Goal: Task Accomplishment & Management: Use online tool/utility

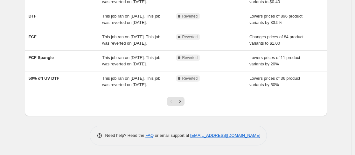
scroll to position [200, 0]
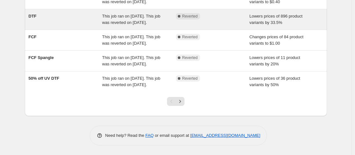
click at [128, 26] on div "This job ran on October 3, 2025. This job was reverted on October 3, 2025." at bounding box center [139, 19] width 74 height 13
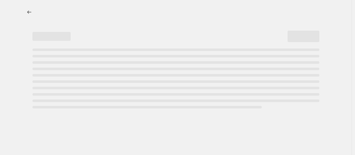
select select "percentage"
select select "no_change"
select select "collection"
select select "not_equal"
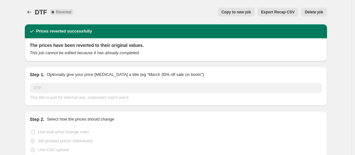
click at [227, 9] on button "Copy to new job" at bounding box center [236, 12] width 37 height 9
select select "percentage"
select select "no_change"
select select "collection"
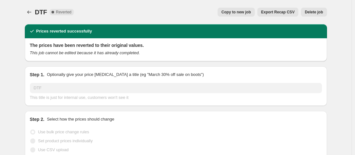
select select "not_equal"
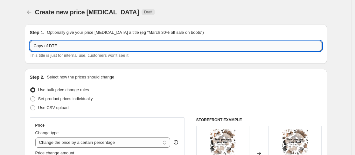
click at [55, 46] on input "Copy of DTF" at bounding box center [176, 46] width 292 height 10
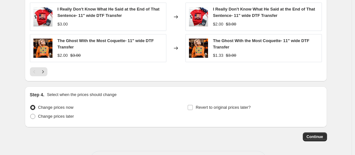
scroll to position [573, 0]
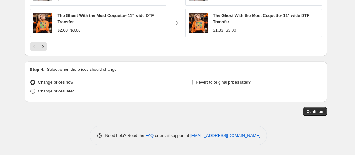
type input "DTF"
click at [40, 91] on span "Change prices later" at bounding box center [56, 91] width 36 height 5
click at [31, 89] on input "Change prices later" at bounding box center [30, 89] width 0 height 0
radio input "true"
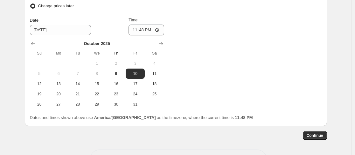
scroll to position [657, 0]
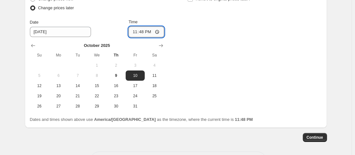
click at [141, 31] on input "23:48" at bounding box center [147, 31] width 36 height 11
click at [133, 33] on input "23:48" at bounding box center [147, 31] width 36 height 11
type input "00:00"
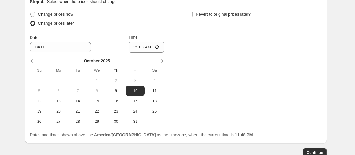
scroll to position [636, 0]
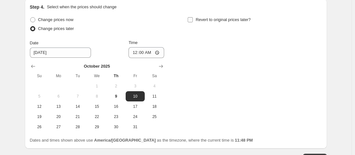
click at [192, 20] on input "Revert to original prices later?" at bounding box center [190, 19] width 5 height 5
checkbox input "true"
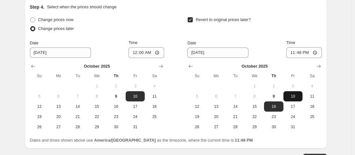
click at [295, 96] on span "10" at bounding box center [293, 96] width 14 height 5
type input "10/10/2025"
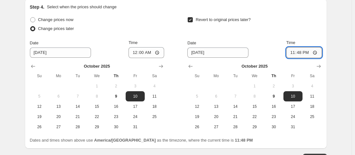
click at [301, 54] on input "23:48" at bounding box center [305, 52] width 36 height 11
type input "23:59"
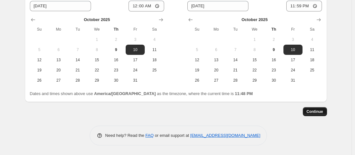
click at [319, 113] on span "Continue" at bounding box center [315, 111] width 17 height 5
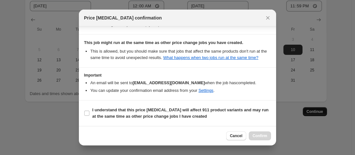
scroll to position [160, 0]
click at [87, 116] on input "I understand that this price change job will affect 911 product variants and ma…" at bounding box center [86, 112] width 5 height 5
checkbox input "true"
click at [260, 137] on span "Confirm" at bounding box center [260, 135] width 15 height 5
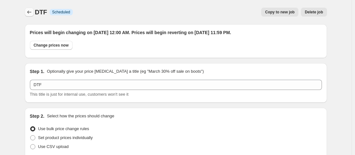
click at [29, 12] on icon "Price change jobs" at bounding box center [29, 12] width 6 height 6
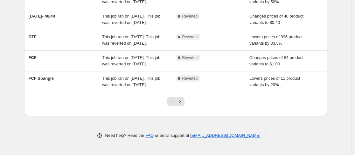
scroll to position [215, 0]
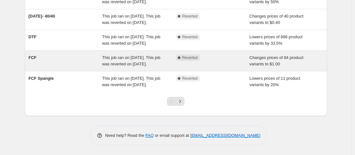
click at [46, 67] on div "FCF" at bounding box center [66, 60] width 74 height 13
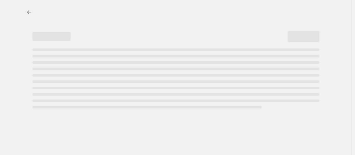
select select "no_change"
select select "collection"
select select "product_status"
select select "collection"
select select "not_equal"
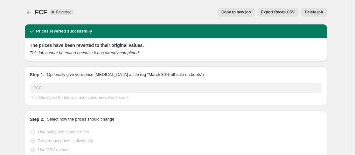
click at [247, 13] on span "Copy to new job" at bounding box center [237, 12] width 30 height 5
select select "no_change"
select select "collection"
select select "product_status"
select select "collection"
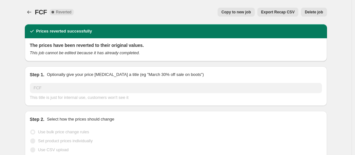
select select "not_equal"
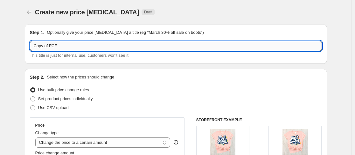
click at [52, 45] on input "Copy of FCF" at bounding box center [176, 46] width 292 height 10
type input "FCF"
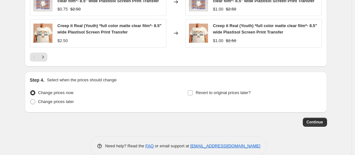
scroll to position [539, 0]
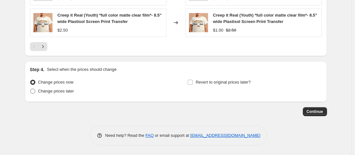
click at [35, 92] on span at bounding box center [32, 91] width 5 height 5
click at [31, 89] on input "Change prices later" at bounding box center [30, 89] width 0 height 0
radio input "true"
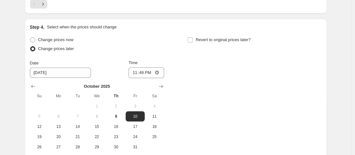
scroll to position [581, 0]
click at [136, 68] on input "23:49" at bounding box center [147, 72] width 36 height 11
type input "00:00"
click at [193, 39] on input "Revert to original prices later?" at bounding box center [190, 39] width 5 height 5
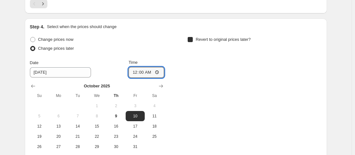
checkbox input "true"
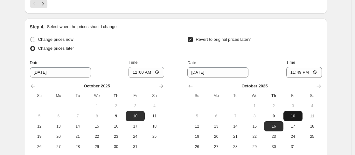
click at [292, 117] on span "10" at bounding box center [293, 115] width 14 height 5
type input "10/10/2025"
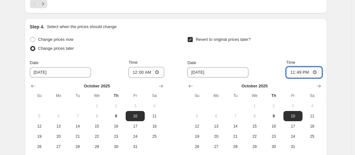
click at [299, 74] on input "23:49" at bounding box center [305, 72] width 36 height 11
type input "23:59"
click at [316, 41] on div "Revert to original prices later?" at bounding box center [255, 44] width 134 height 19
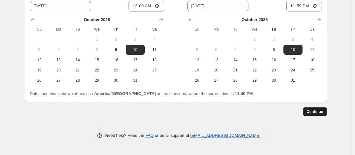
click at [317, 113] on span "Continue" at bounding box center [315, 111] width 17 height 5
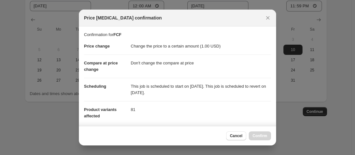
scroll to position [118, 0]
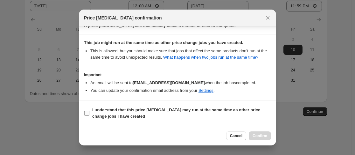
click at [89, 113] on input "I understand that this price change job may run at the same time as other price…" at bounding box center [86, 112] width 5 height 5
checkbox input "true"
click at [263, 135] on span "Confirm" at bounding box center [260, 135] width 15 height 5
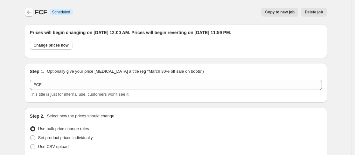
click at [32, 11] on icon "Price change jobs" at bounding box center [29, 12] width 6 height 6
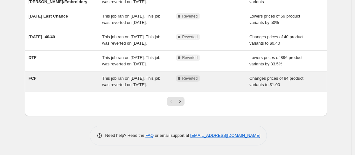
scroll to position [220, 0]
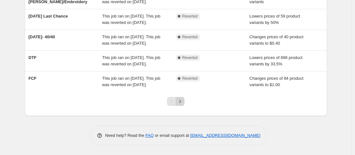
click at [181, 104] on icon "Next" at bounding box center [180, 101] width 6 height 6
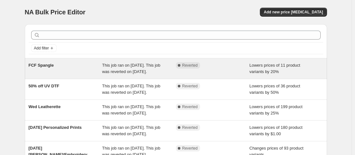
click at [66, 71] on div "FCF Spangle" at bounding box center [66, 68] width 74 height 13
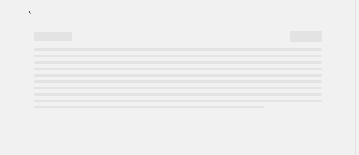
select select "percentage"
select select "no_change"
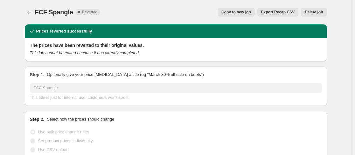
click at [242, 10] on span "Copy to new job" at bounding box center [237, 12] width 30 height 5
select select "percentage"
select select "no_change"
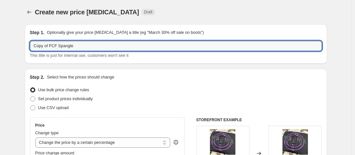
drag, startPoint x: 52, startPoint y: 49, endPoint x: 18, endPoint y: 56, distance: 34.1
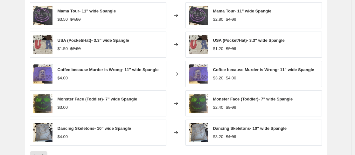
scroll to position [501, 0]
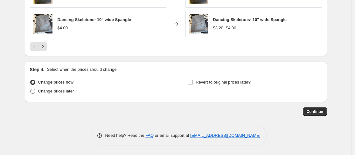
type input "FCF Spangle"
click at [35, 91] on span at bounding box center [32, 91] width 5 height 5
click at [31, 89] on input "Change prices later" at bounding box center [30, 89] width 0 height 0
radio input "true"
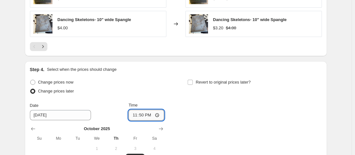
click at [134, 113] on input "23:50" at bounding box center [147, 115] width 36 height 11
type input "00:00"
click at [193, 82] on input "Revert to original prices later?" at bounding box center [190, 82] width 5 height 5
checkbox input "true"
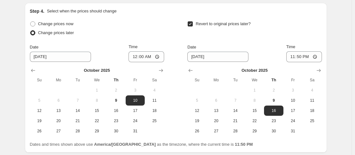
scroll to position [560, 0]
click at [297, 101] on span "10" at bounding box center [293, 99] width 14 height 5
type input "10/10/2025"
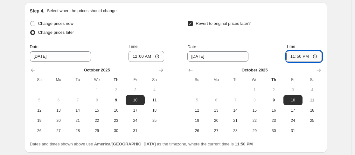
click at [301, 58] on input "23:50" at bounding box center [305, 56] width 36 height 11
type input "23:59"
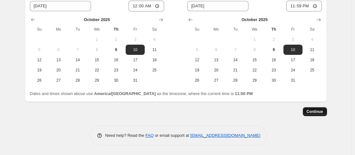
click at [321, 115] on button "Continue" at bounding box center [315, 111] width 24 height 9
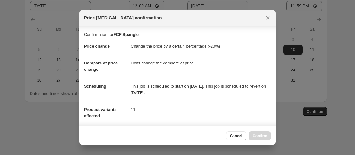
scroll to position [118, 0]
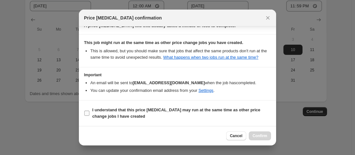
click at [88, 112] on input "I understand that this price change job may run at the same time as other price…" at bounding box center [86, 112] width 5 height 5
checkbox input "true"
click at [259, 134] on span "Confirm" at bounding box center [260, 135] width 15 height 5
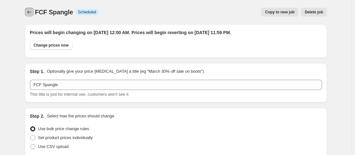
click at [31, 13] on icon "Price change jobs" at bounding box center [29, 12] width 6 height 6
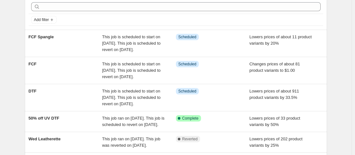
scroll to position [29, 0]
